Goal: Task Accomplishment & Management: Manage account settings

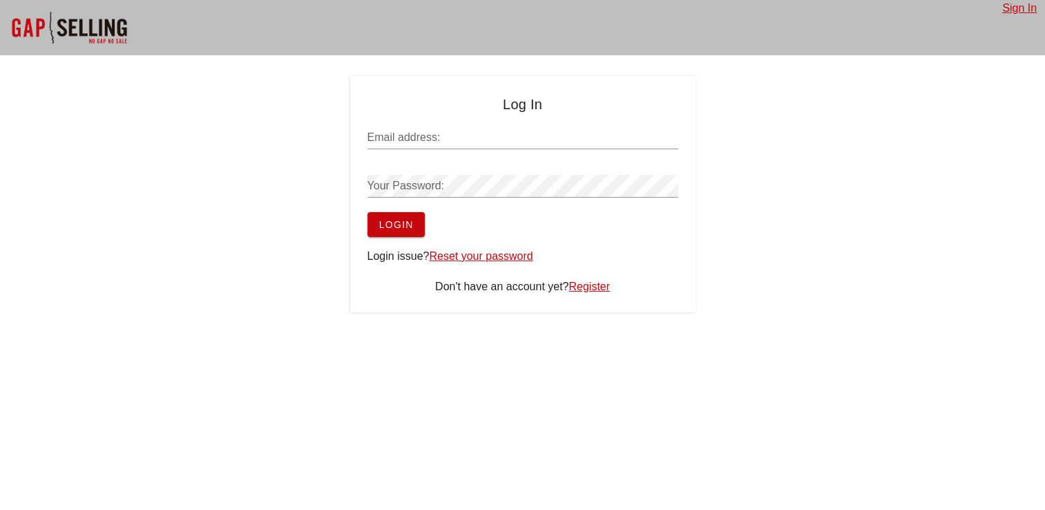
click at [459, 133] on input "Email address:" at bounding box center [522, 137] width 311 height 22
type input "[PERSON_NAME][EMAIL_ADDRESS][DOMAIN_NAME]"
click at [481, 258] on link "Reset your password" at bounding box center [481, 256] width 104 height 12
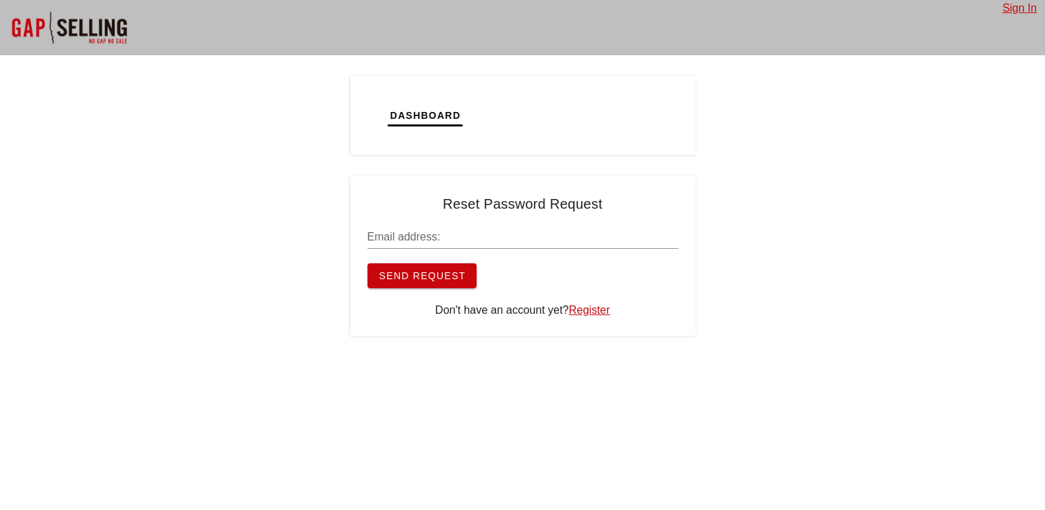
click at [484, 225] on div "Email address:" at bounding box center [522, 241] width 311 height 46
click at [481, 236] on input "Email address:" at bounding box center [522, 237] width 311 height 22
type input "[PERSON_NAME][EMAIL_ADDRESS][DOMAIN_NAME]"
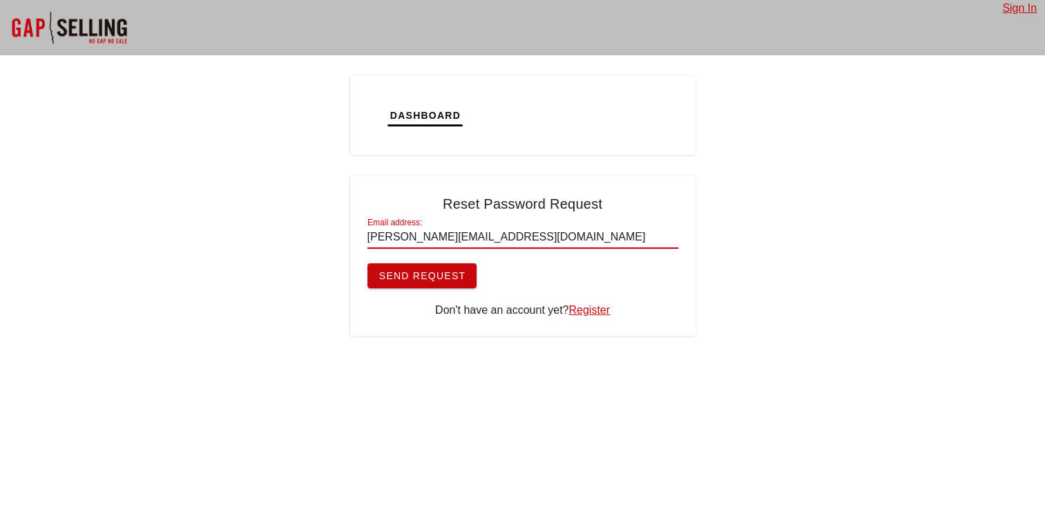
click at [467, 281] on button "Send Request" at bounding box center [422, 275] width 110 height 25
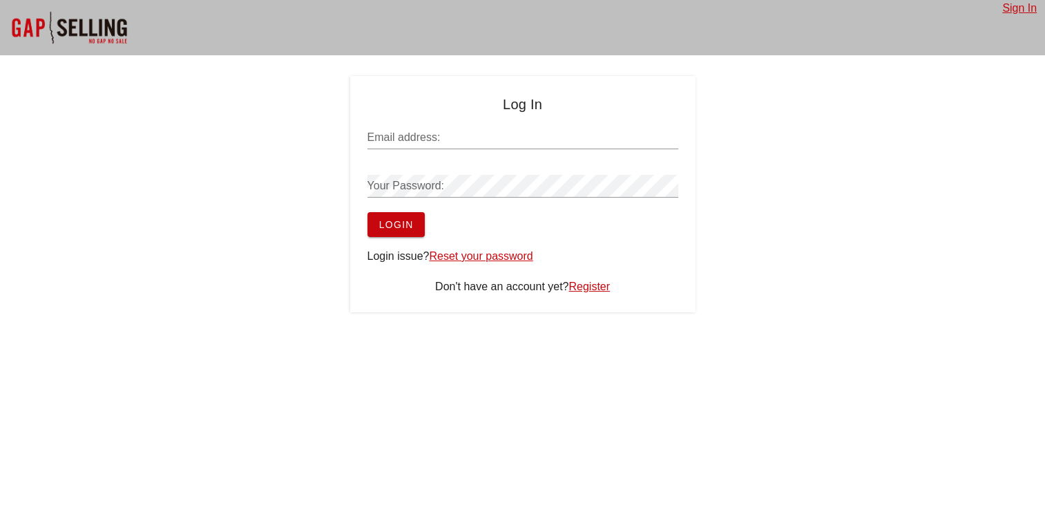
click at [595, 283] on link "Register" at bounding box center [588, 286] width 41 height 12
